Goal: Task Accomplishment & Management: Manage account settings

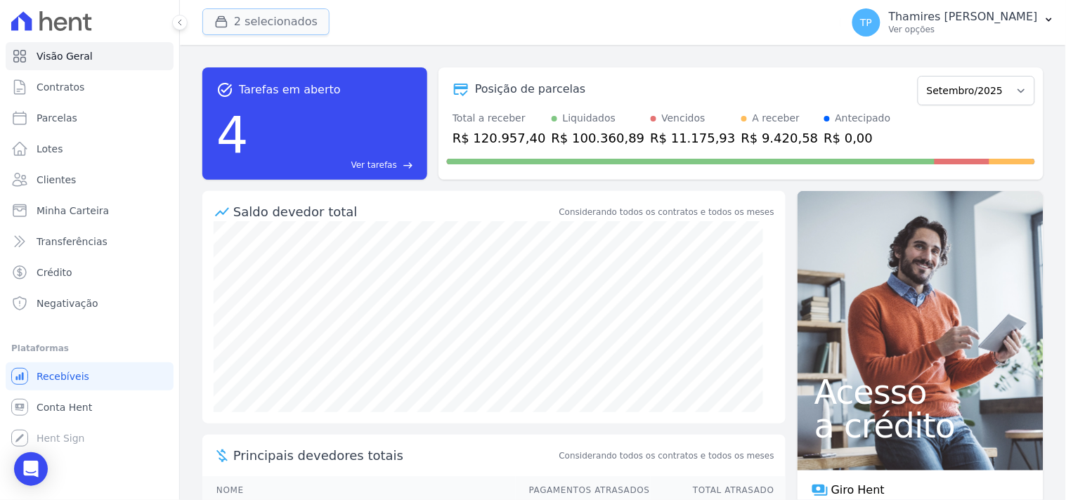
click at [254, 22] on button "2 selecionados" at bounding box center [265, 21] width 127 height 27
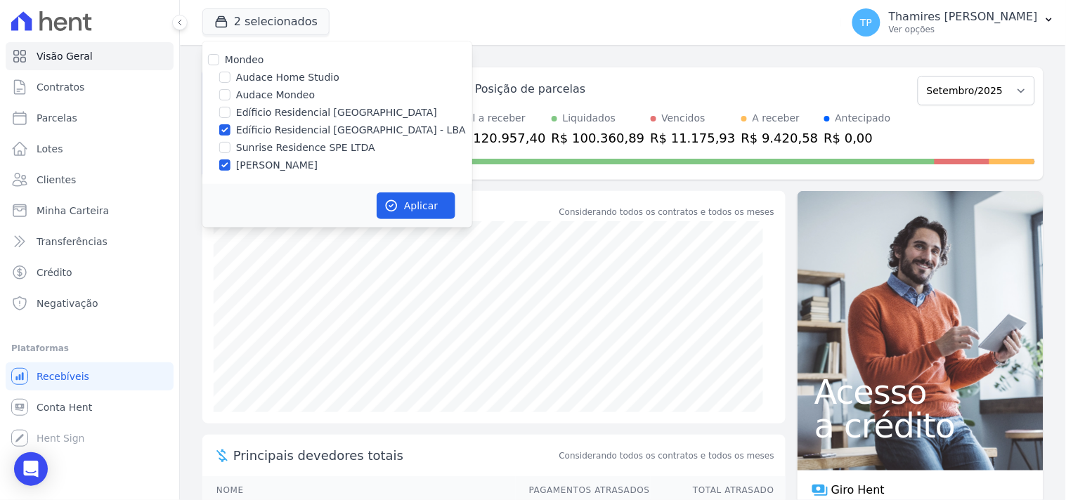
click at [261, 165] on label "[PERSON_NAME]" at bounding box center [277, 165] width 82 height 15
click at [231, 165] on input "[PERSON_NAME]" at bounding box center [224, 165] width 11 height 11
checkbox input "false"
click at [270, 144] on label "Sunrise Residence SPE LTDA" at bounding box center [305, 148] width 139 height 15
click at [231, 144] on input "Sunrise Residence SPE LTDA" at bounding box center [224, 147] width 11 height 11
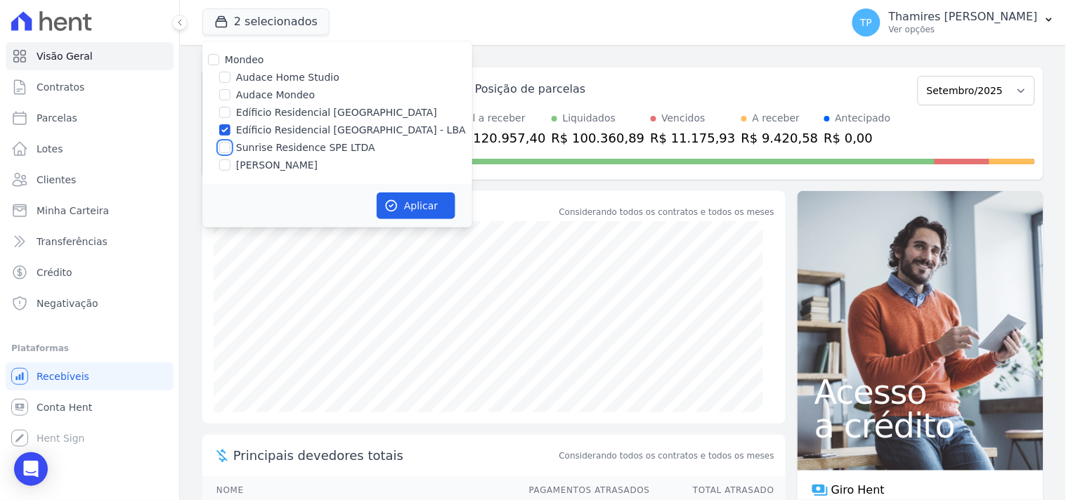
checkbox input "true"
click at [423, 215] on button "Aplicar" at bounding box center [416, 206] width 79 height 27
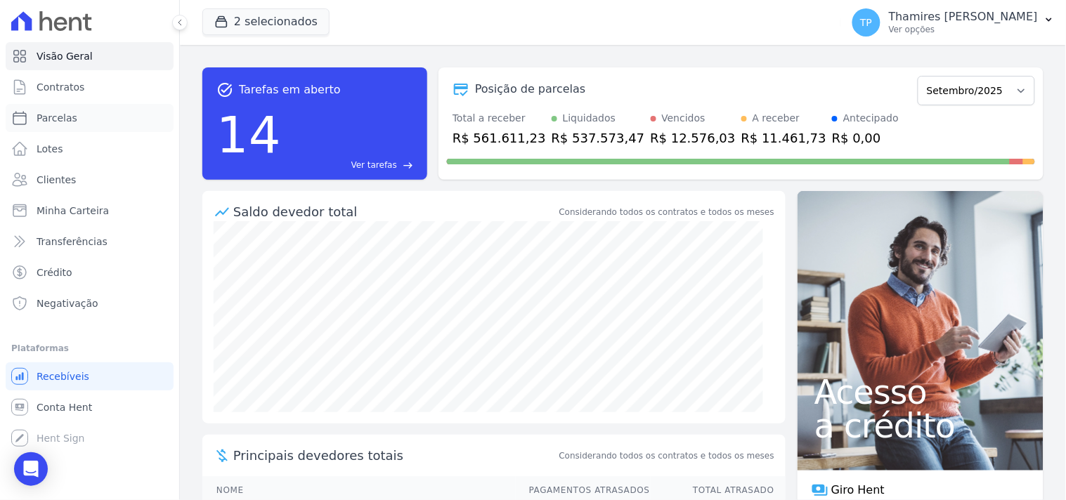
click at [100, 130] on link "Parcelas" at bounding box center [90, 118] width 168 height 28
select select
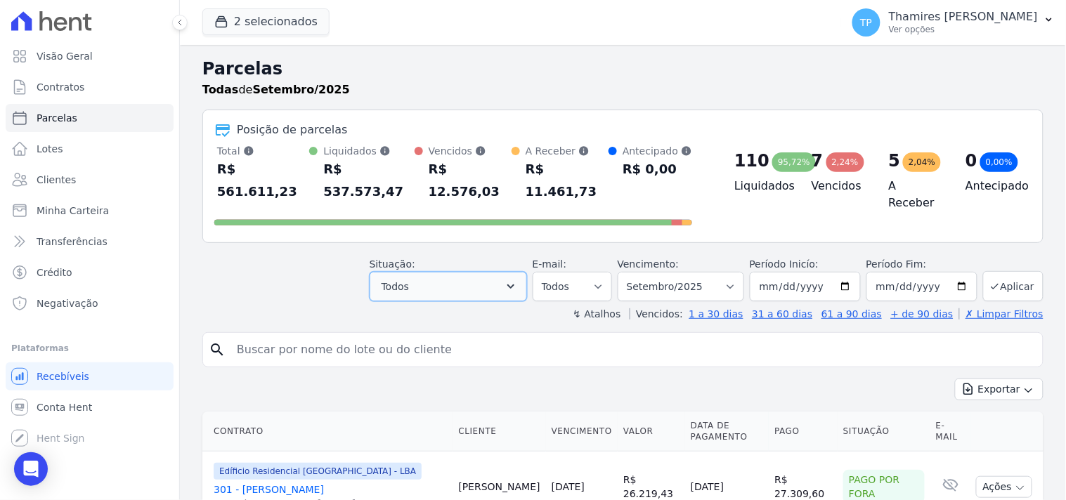
click at [437, 276] on button "Todos" at bounding box center [448, 287] width 157 height 30
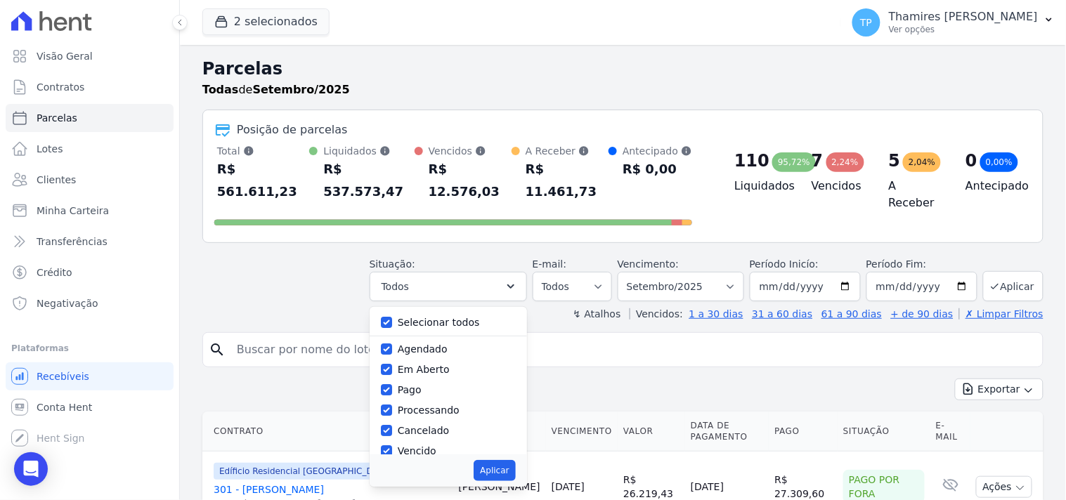
click at [432, 317] on label "Selecionar todos" at bounding box center [439, 322] width 82 height 11
click at [392, 317] on input "Selecionar todos" at bounding box center [386, 322] width 11 height 11
checkbox input "false"
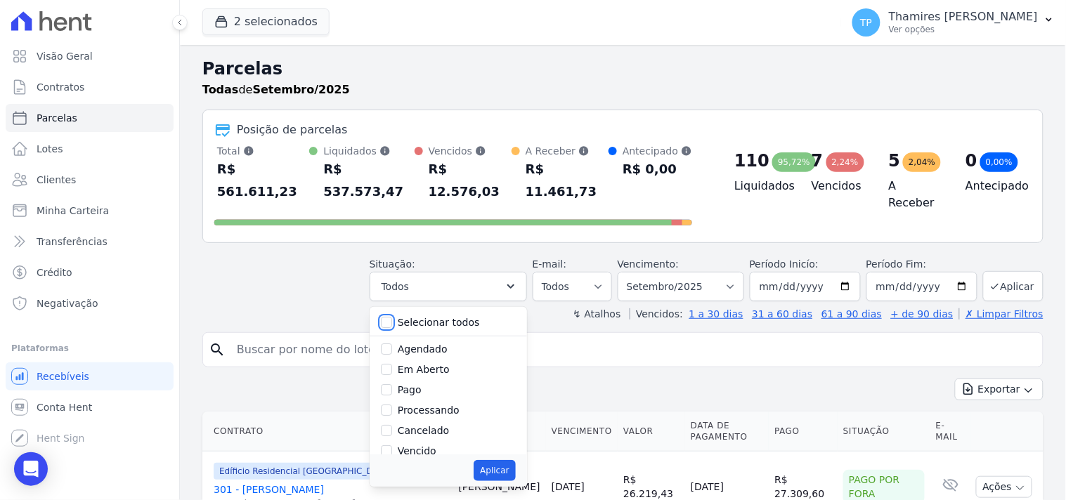
checkbox input "false"
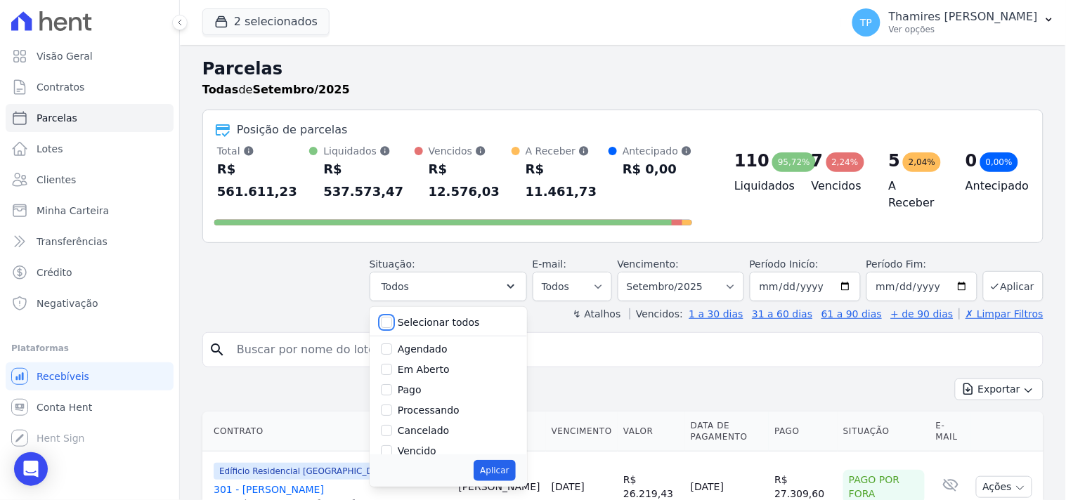
checkbox input "false"
click at [420, 306] on label "Pago" at bounding box center [410, 311] width 24 height 11
click at [392, 306] on input "Pago" at bounding box center [386, 311] width 11 height 11
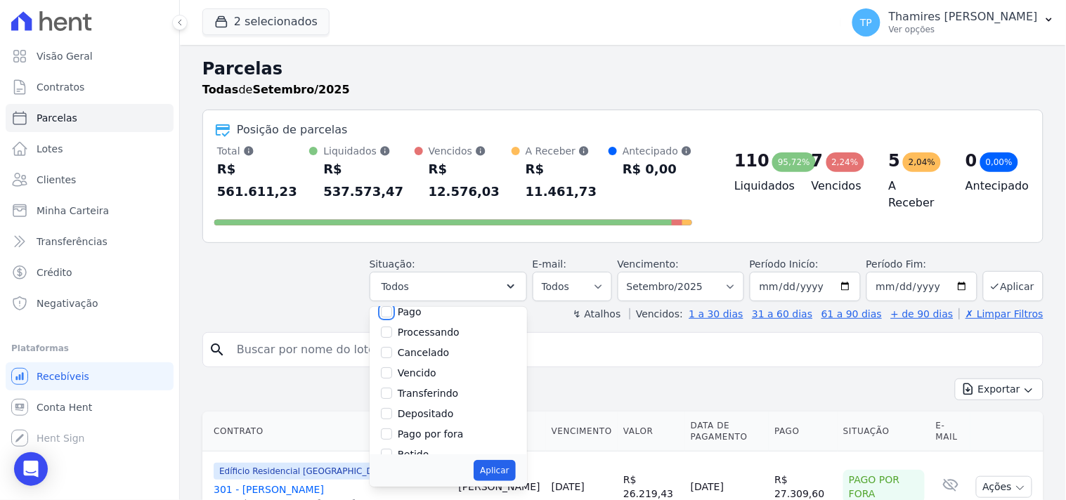
checkbox input "true"
click at [508, 460] on button "Aplicar" at bounding box center [494, 470] width 41 height 21
select select "paid"
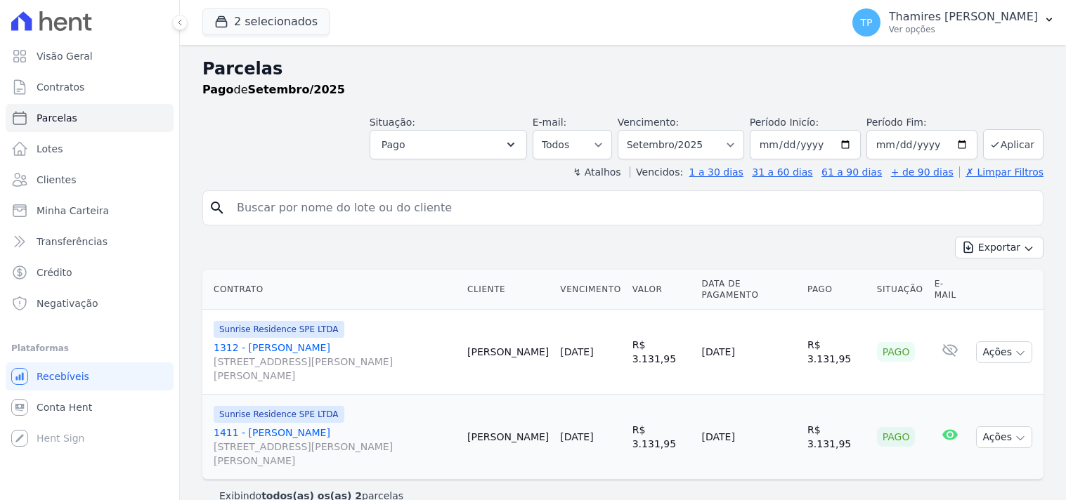
select select
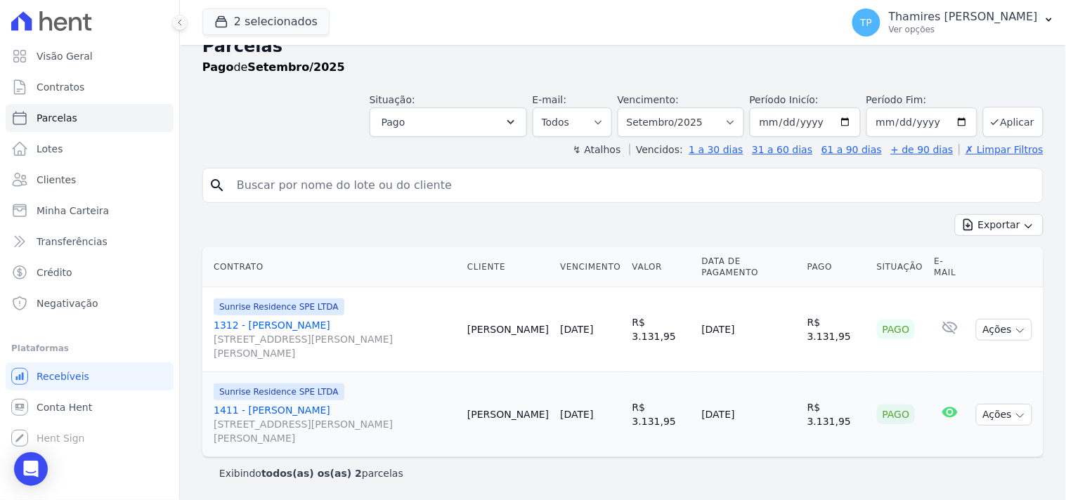
drag, startPoint x: 701, startPoint y: 413, endPoint x: 796, endPoint y: 331, distance: 124.6
click at [808, 402] on tr "Sunrise Residence SPE LTDA 1411 - [PERSON_NAME] [STREET_ADDRESS][PERSON_NAME][P…" at bounding box center [622, 414] width 841 height 85
click at [534, 351] on td "Júlio Guerra" at bounding box center [508, 329] width 93 height 85
click at [239, 29] on button "2 selecionados" at bounding box center [265, 21] width 127 height 27
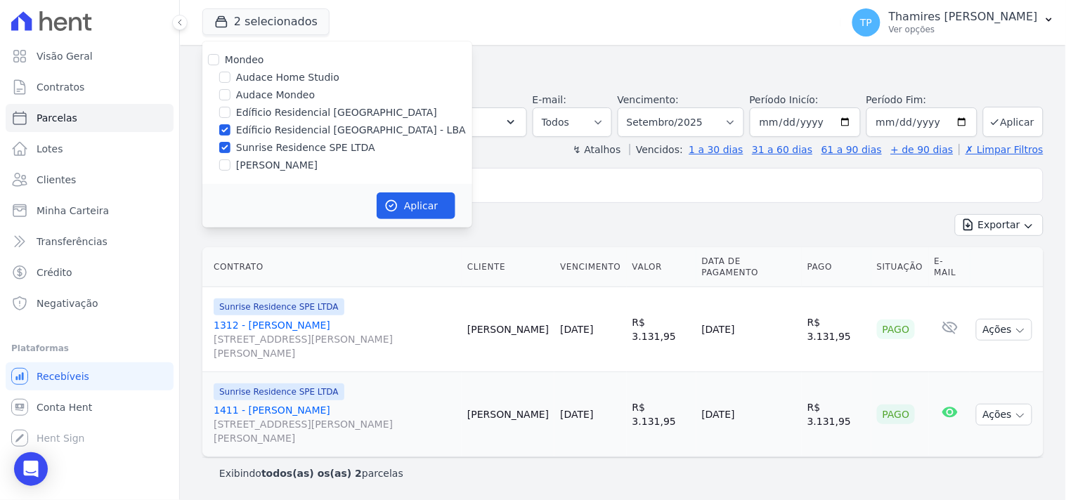
click at [253, 145] on label "Sunrise Residence SPE LTDA" at bounding box center [305, 148] width 139 height 15
click at [231, 145] on input "Sunrise Residence SPE LTDA" at bounding box center [224, 147] width 11 height 11
checkbox input "false"
click at [262, 127] on label "Edíficio Residencial [GEOGRAPHIC_DATA] - LBA" at bounding box center [351, 130] width 230 height 15
click at [231, 127] on input "Edíficio Residencial [GEOGRAPHIC_DATA] - LBA" at bounding box center [224, 129] width 11 height 11
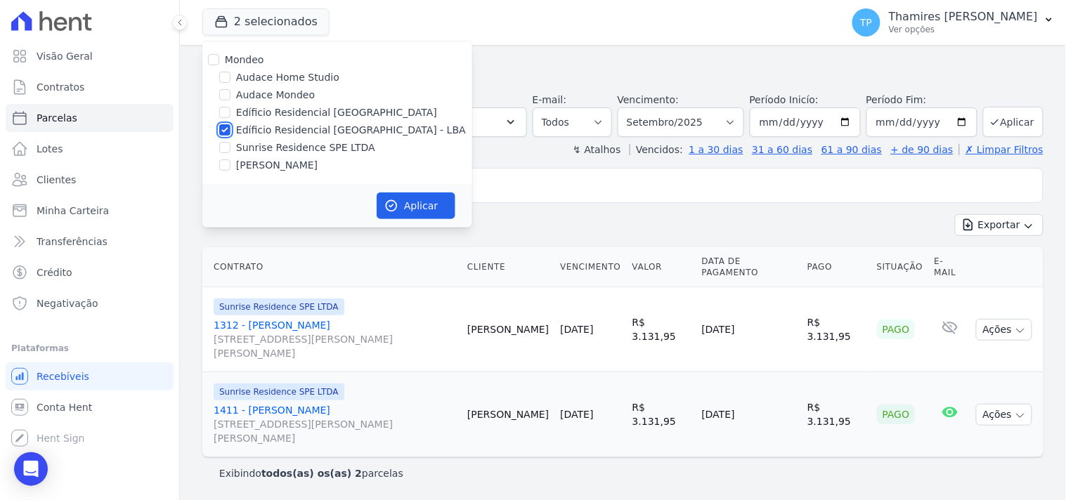
checkbox input "false"
click at [41, 56] on span "Visão Geral" at bounding box center [65, 56] width 56 height 14
